Goal: Task Accomplishment & Management: Manage account settings

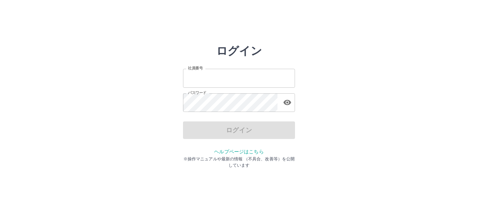
type input "*******"
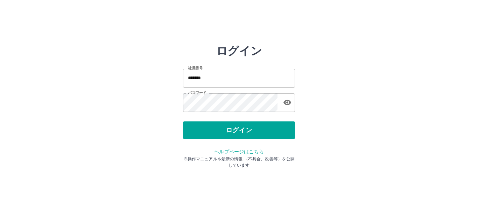
click at [224, 133] on div "ログイン" at bounding box center [239, 130] width 112 height 18
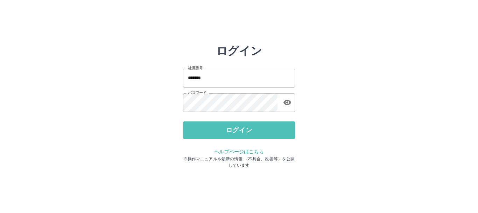
click at [224, 133] on button "ログイン" at bounding box center [239, 130] width 112 height 18
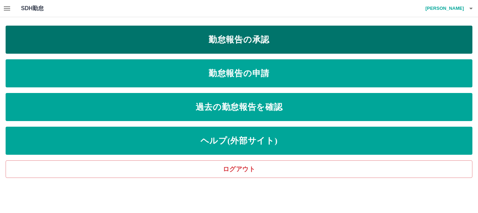
click at [235, 48] on link "勤怠報告の承認" at bounding box center [239, 40] width 467 height 28
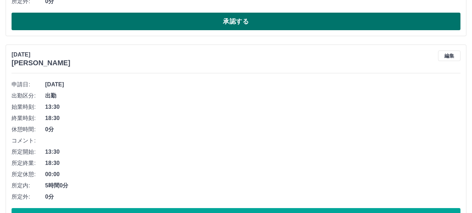
scroll to position [2172, 0]
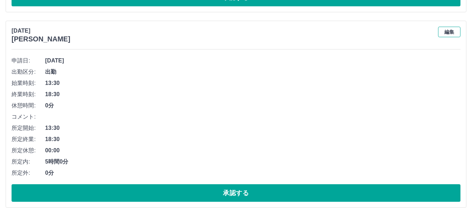
click at [450, 34] on button "編集" at bounding box center [450, 32] width 22 height 11
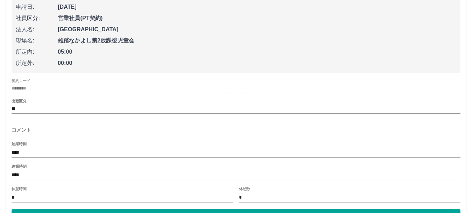
scroll to position [2242, 0]
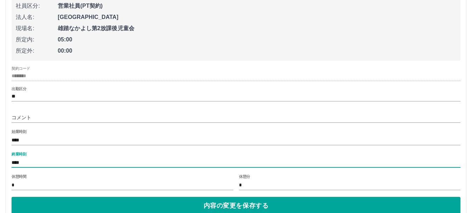
click at [14, 160] on input "****" at bounding box center [236, 162] width 449 height 10
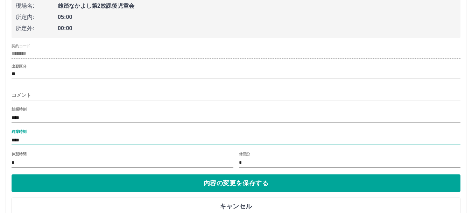
scroll to position [2277, 0]
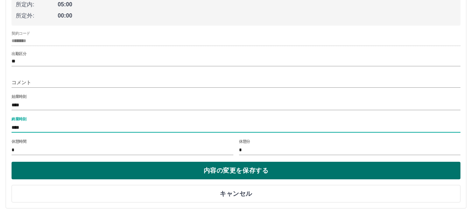
type input "****"
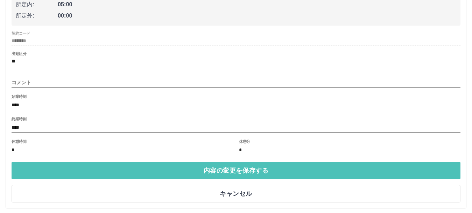
click at [92, 171] on button "内容の変更を保存する" at bounding box center [236, 170] width 449 height 18
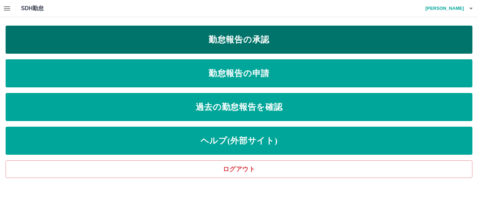
click at [239, 46] on link "勤怠報告の承認" at bounding box center [239, 40] width 467 height 28
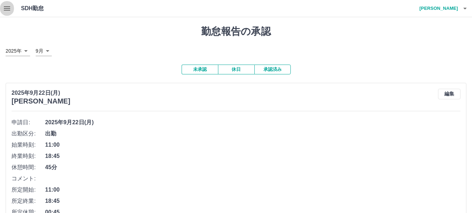
click at [7, 10] on icon "button" at bounding box center [7, 8] width 6 height 4
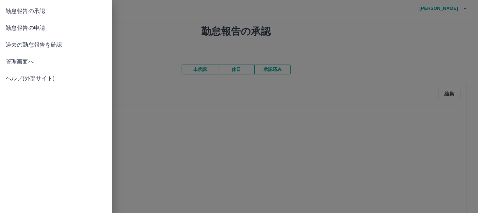
click at [32, 64] on span "管理画面へ" at bounding box center [56, 61] width 101 height 8
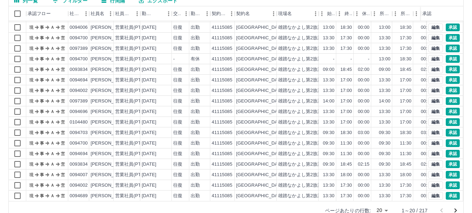
scroll to position [83, 0]
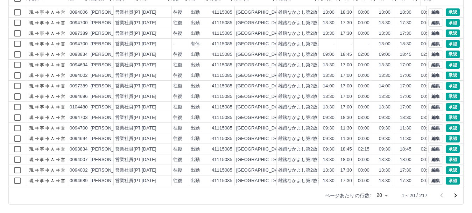
click at [455, 195] on icon "次のページへ" at bounding box center [456, 195] width 8 height 8
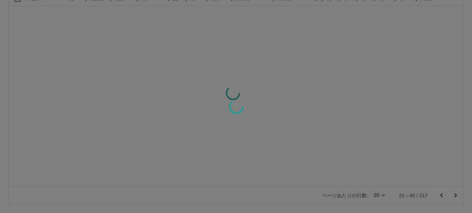
scroll to position [0, 0]
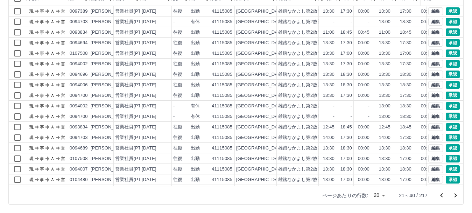
click at [455, 195] on icon "次のページへ" at bounding box center [456, 195] width 8 height 8
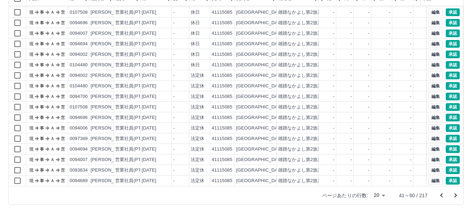
scroll to position [36, 0]
click at [455, 195] on icon "次のページへ" at bounding box center [456, 195] width 8 height 8
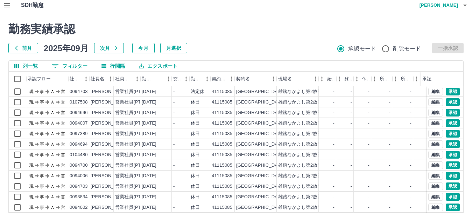
scroll to position [0, 0]
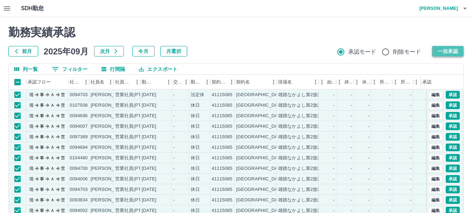
click at [443, 53] on button "一括承認" at bounding box center [449, 51] width 32 height 11
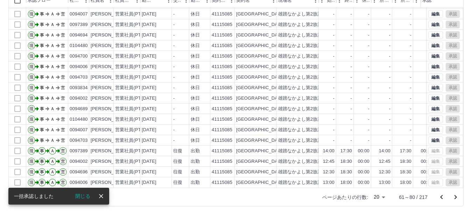
scroll to position [83, 0]
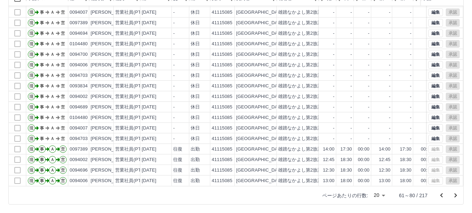
click at [456, 195] on icon "次のページへ" at bounding box center [456, 195] width 8 height 8
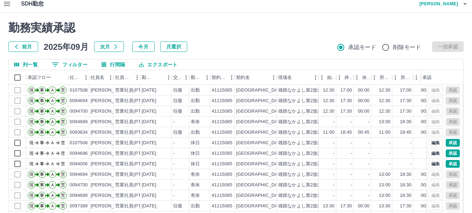
scroll to position [0, 0]
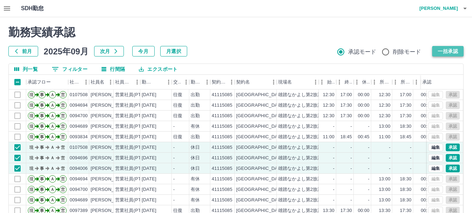
click at [443, 54] on button "一括承認" at bounding box center [449, 51] width 32 height 11
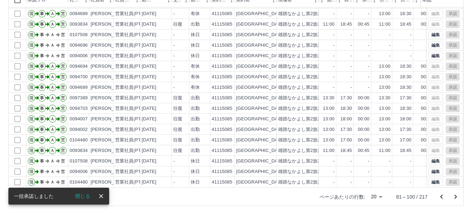
scroll to position [83, 0]
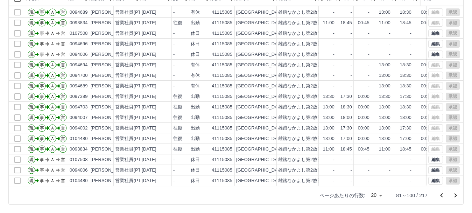
click at [456, 196] on icon "次のページへ" at bounding box center [456, 195] width 2 height 4
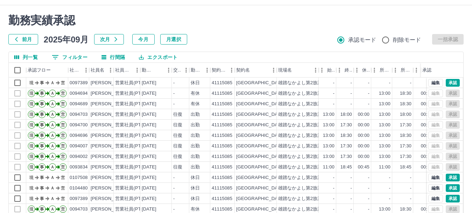
scroll to position [0, 0]
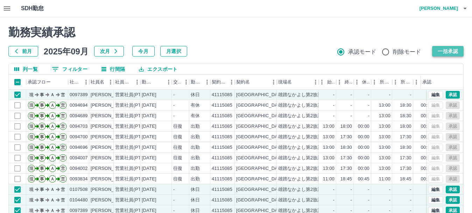
click at [439, 49] on button "一括承認" at bounding box center [449, 51] width 32 height 11
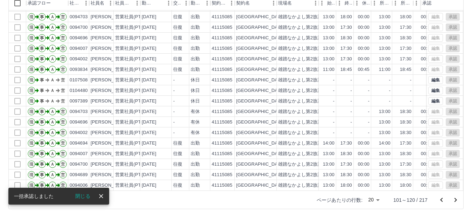
scroll to position [83, 0]
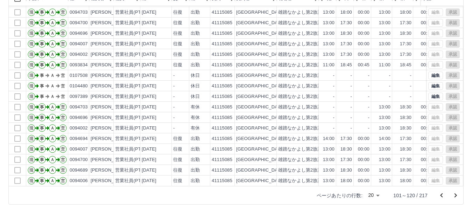
click at [455, 194] on icon "次のページへ" at bounding box center [456, 195] width 8 height 8
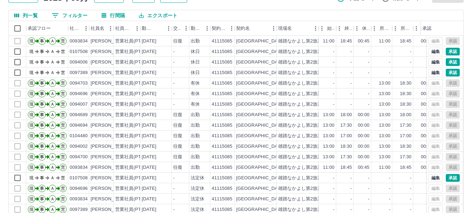
scroll to position [0, 0]
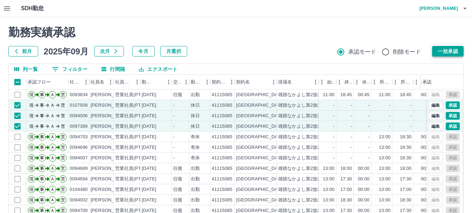
click at [440, 51] on button "一括承認" at bounding box center [449, 51] width 32 height 11
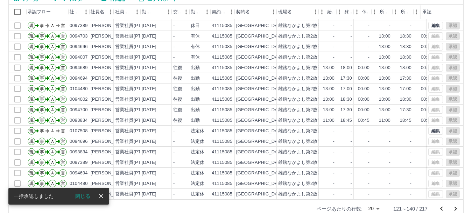
scroll to position [83, 0]
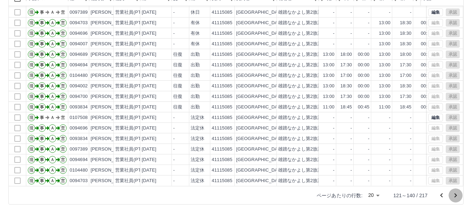
click at [456, 195] on icon "次のページへ" at bounding box center [456, 195] width 8 height 8
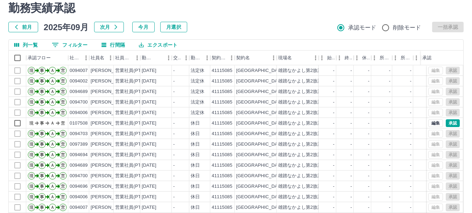
scroll to position [13, 0]
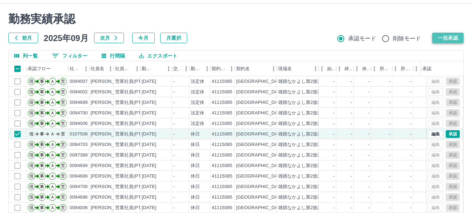
click at [440, 40] on button "一括承認" at bounding box center [449, 38] width 32 height 11
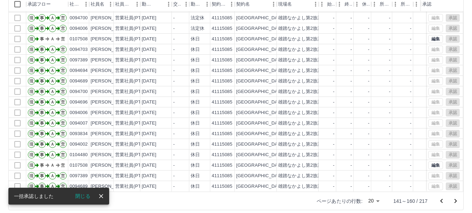
scroll to position [83, 0]
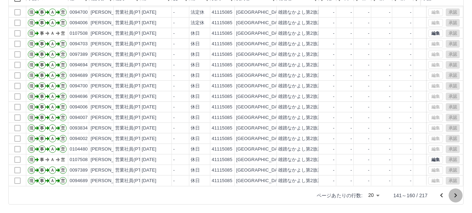
click at [455, 195] on icon "次のページへ" at bounding box center [456, 195] width 8 height 8
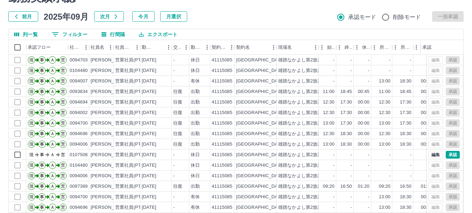
scroll to position [0, 0]
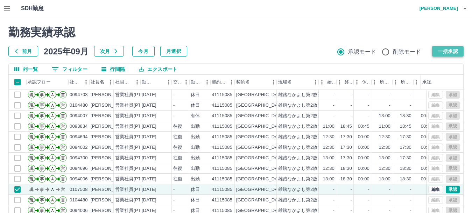
click at [444, 54] on button "一括承認" at bounding box center [449, 51] width 32 height 11
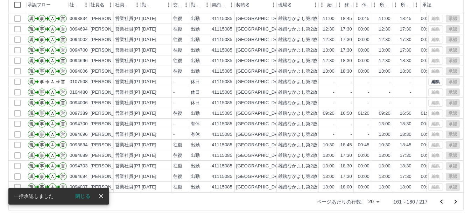
scroll to position [83, 0]
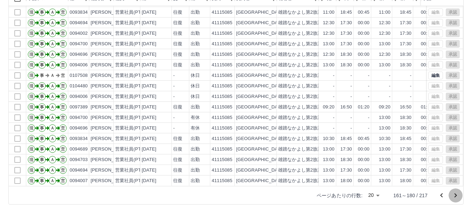
click at [457, 195] on icon "次のページへ" at bounding box center [456, 195] width 2 height 4
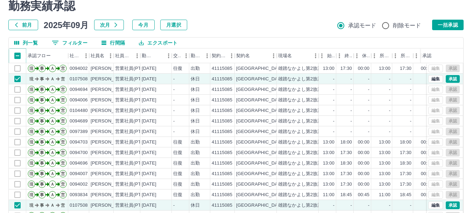
scroll to position [0, 0]
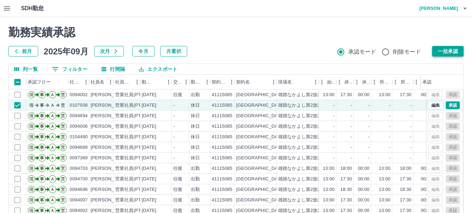
click at [447, 51] on button "一括承認" at bounding box center [449, 51] width 32 height 11
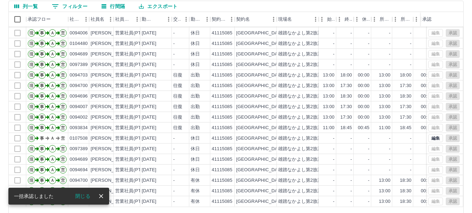
scroll to position [83, 0]
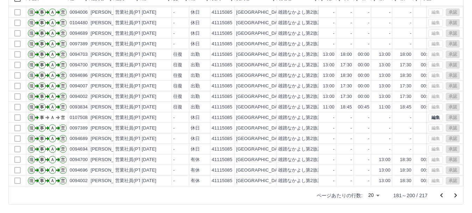
click at [455, 194] on icon "次のページへ" at bounding box center [456, 195] width 8 height 8
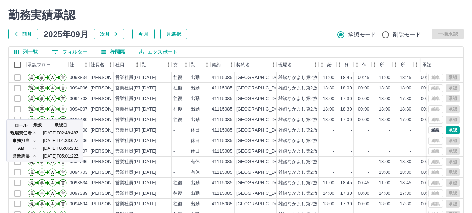
scroll to position [13, 0]
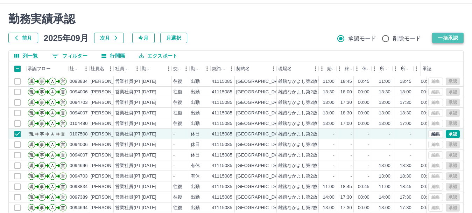
click at [438, 37] on button "一括承認" at bounding box center [449, 38] width 32 height 11
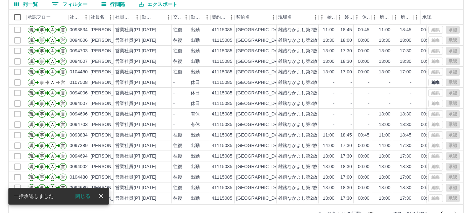
scroll to position [83, 0]
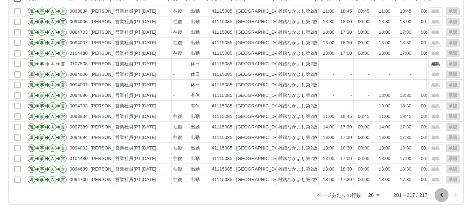
click at [442, 197] on icon "前のページへ" at bounding box center [442, 195] width 8 height 8
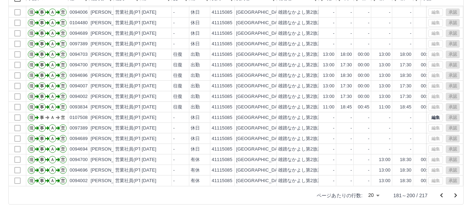
click at [441, 195] on icon "前のページへ" at bounding box center [442, 195] width 2 height 4
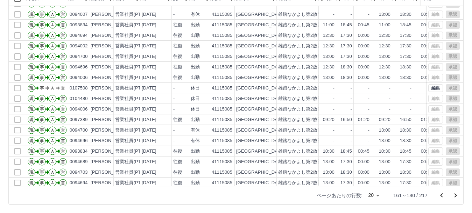
scroll to position [36, 0]
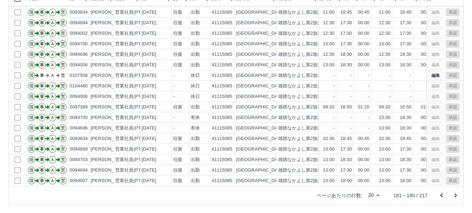
click at [441, 195] on icon "前のページへ" at bounding box center [442, 195] width 8 height 8
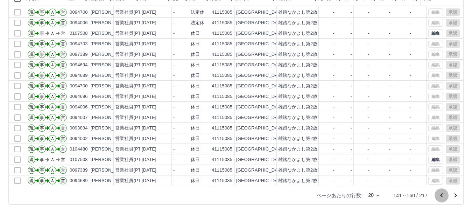
click at [442, 195] on icon "前のページへ" at bounding box center [442, 195] width 2 height 4
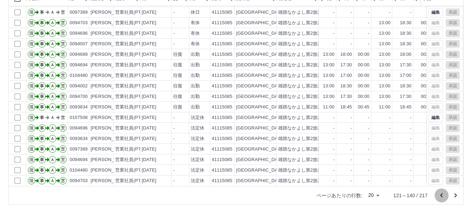
click at [441, 196] on icon "前のページへ" at bounding box center [442, 195] width 8 height 8
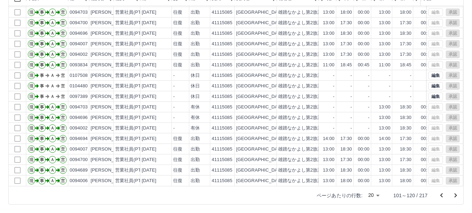
click at [442, 196] on icon "前のページへ" at bounding box center [442, 195] width 2 height 4
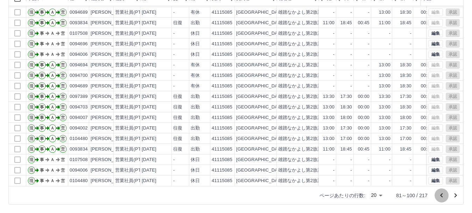
click at [442, 194] on icon "前のページへ" at bounding box center [442, 195] width 2 height 4
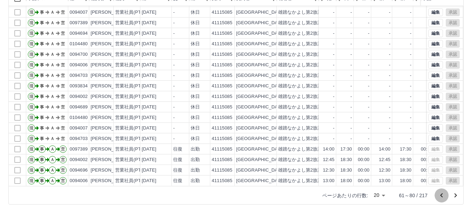
click at [442, 196] on icon "前のページへ" at bounding box center [442, 195] width 8 height 8
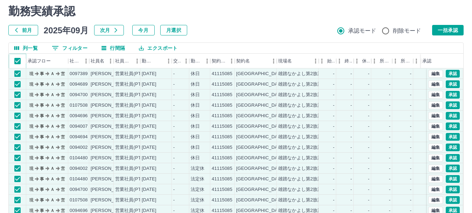
scroll to position [13, 0]
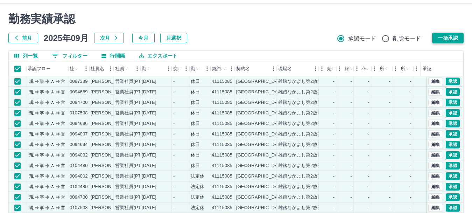
click at [438, 36] on button "一括承認" at bounding box center [449, 38] width 32 height 11
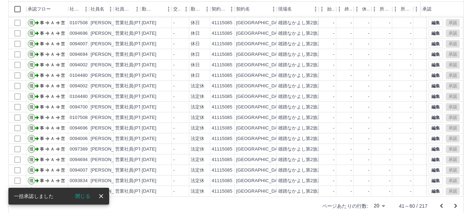
scroll to position [83, 0]
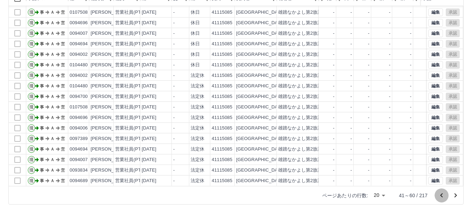
click at [442, 195] on icon "前のページへ" at bounding box center [442, 195] width 2 height 4
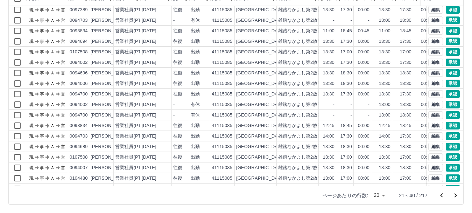
scroll to position [0, 0]
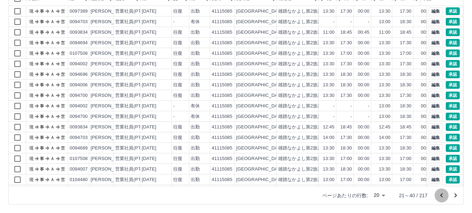
click at [442, 197] on icon "前のページへ" at bounding box center [442, 195] width 8 height 8
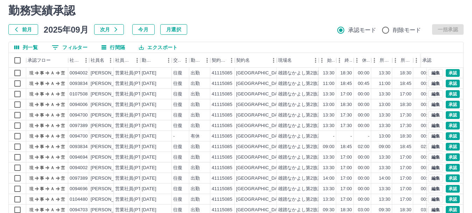
scroll to position [13, 0]
